Goal: Navigation & Orientation: Find specific page/section

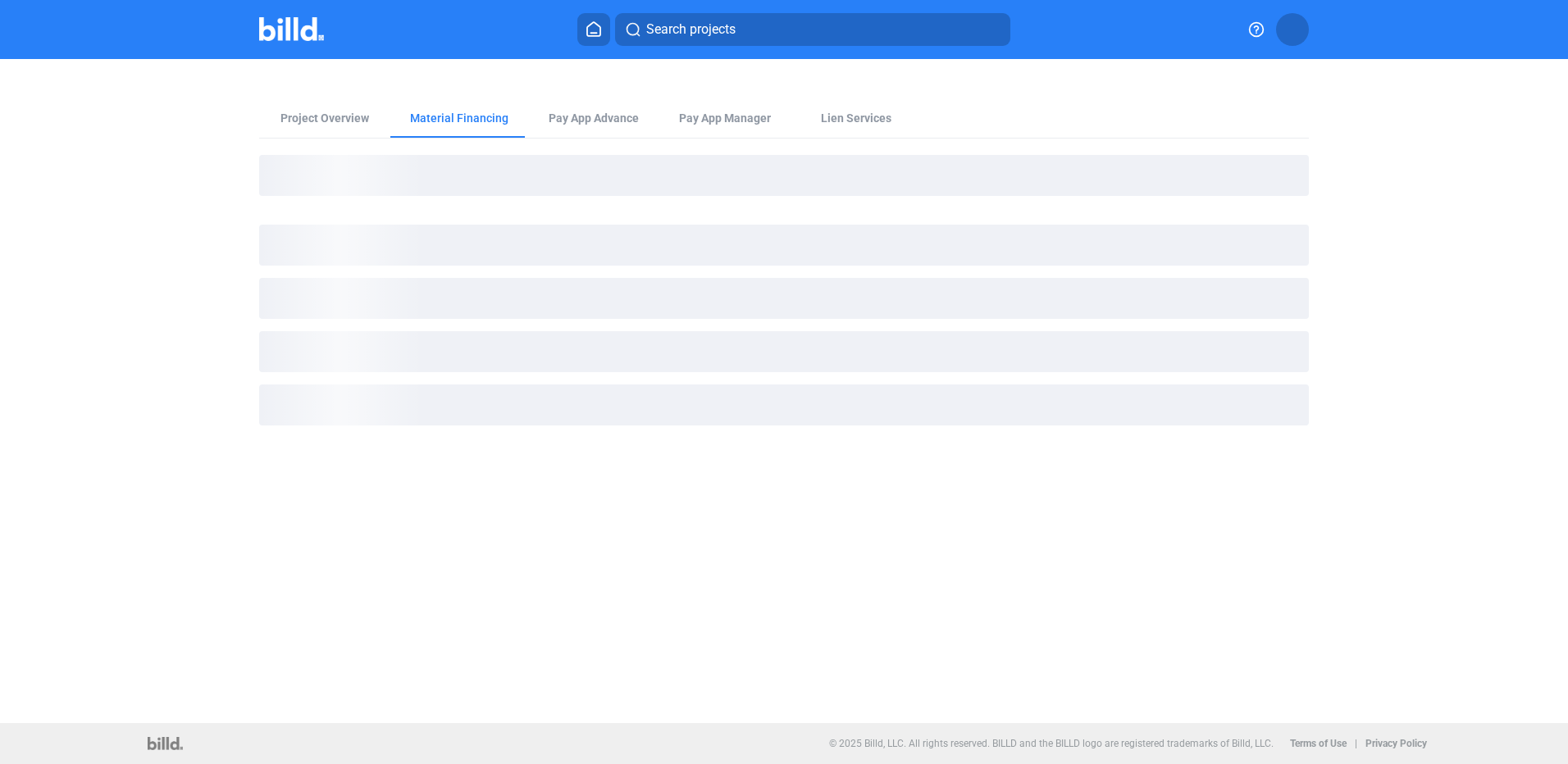
click at [594, 28] on icon at bounding box center [593, 29] width 17 height 16
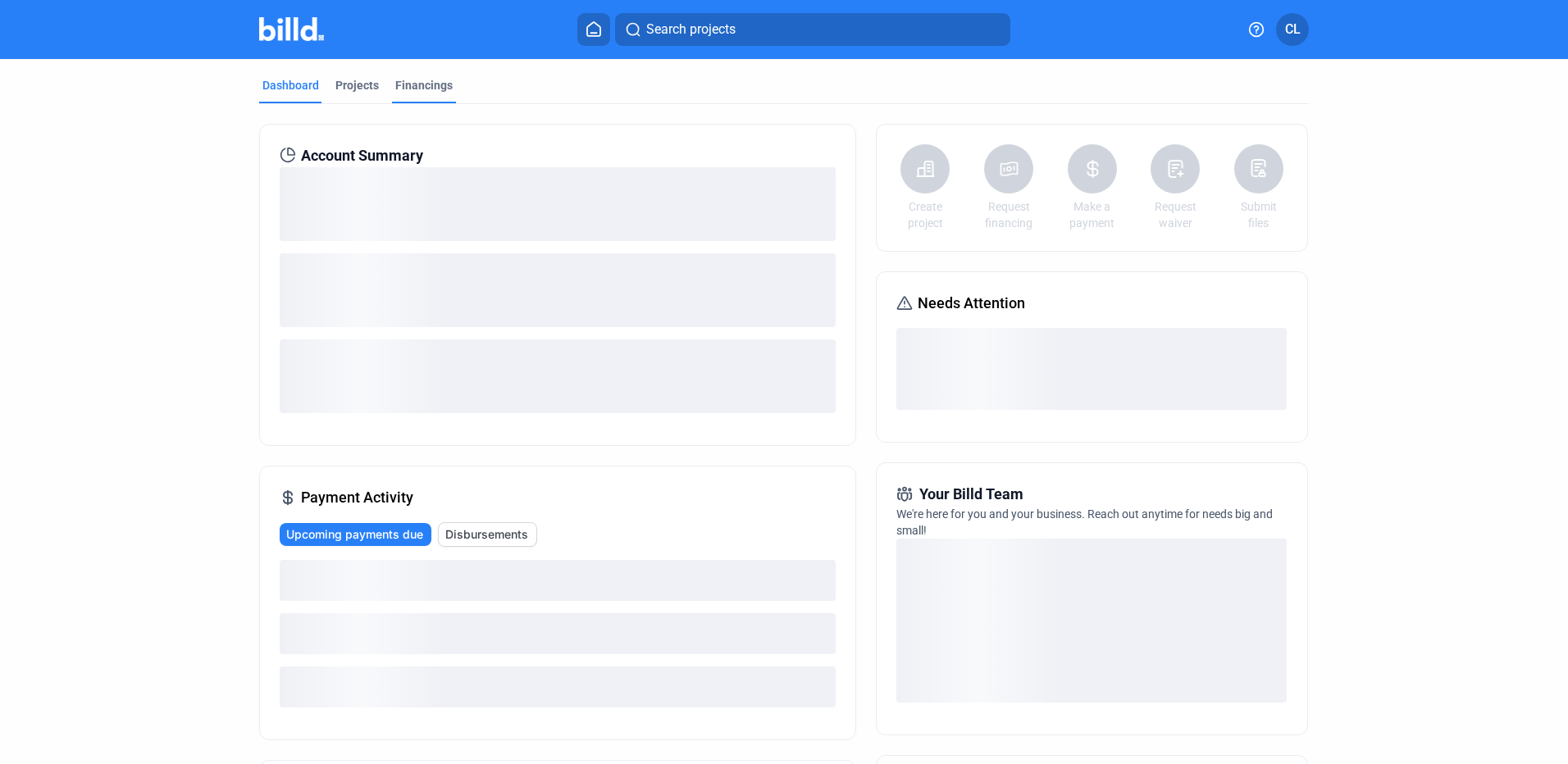
click at [402, 83] on div "Financings" at bounding box center [424, 85] width 58 height 17
